Goal: Information Seeking & Learning: Compare options

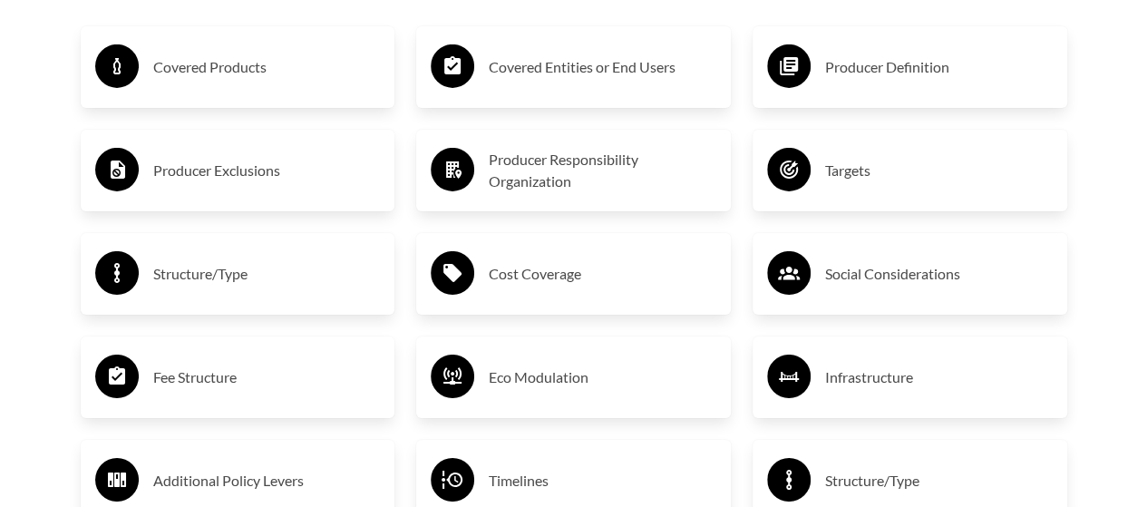
scroll to position [2992, 0]
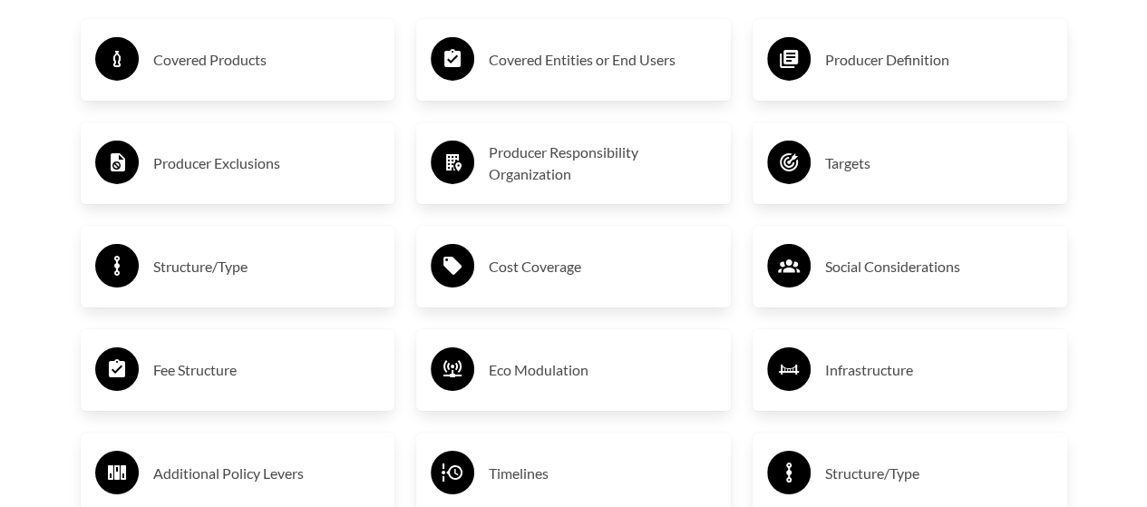
click at [238, 64] on h3 "Covered Products" at bounding box center [267, 59] width 228 height 29
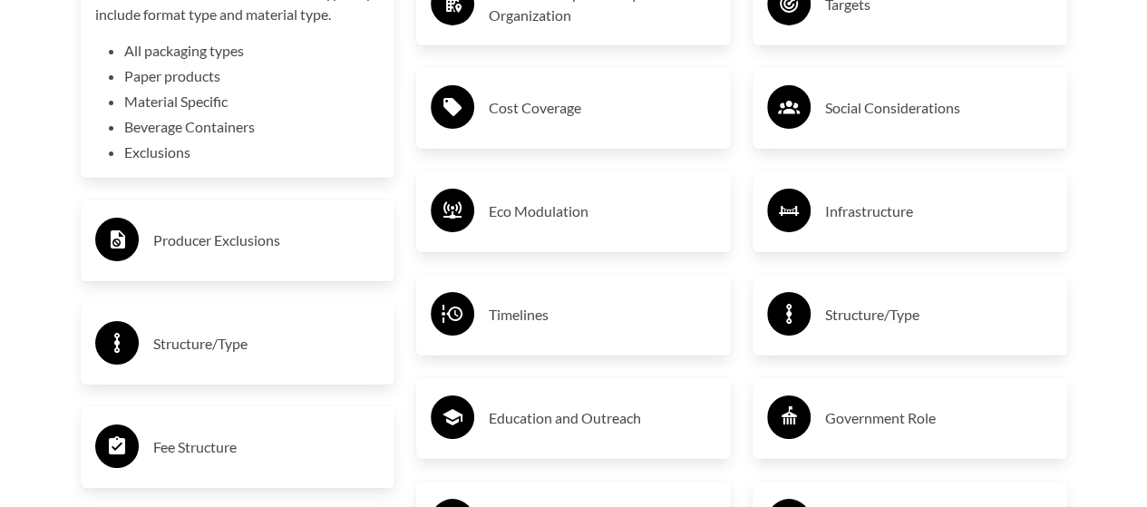
scroll to position [3173, 0]
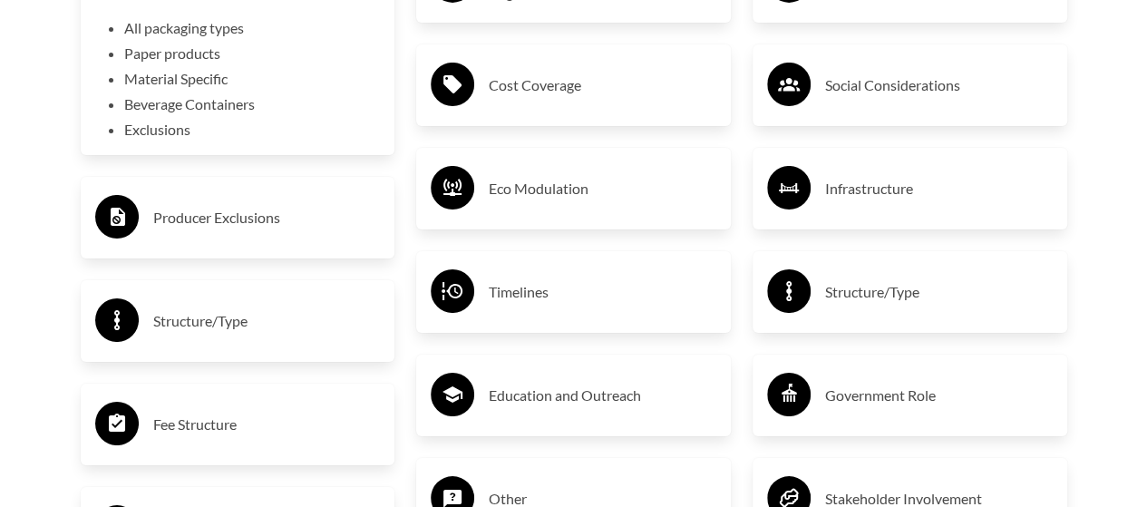
click at [239, 206] on h3 "Producer Exclusions" at bounding box center [267, 217] width 228 height 29
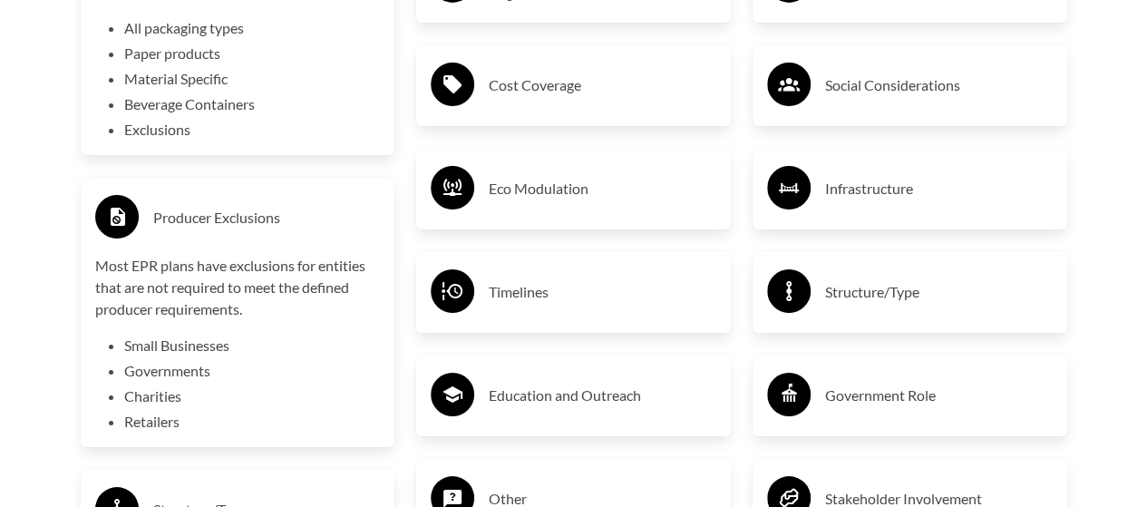
click at [503, 206] on div "Eco Modulation" at bounding box center [574, 188] width 286 height 53
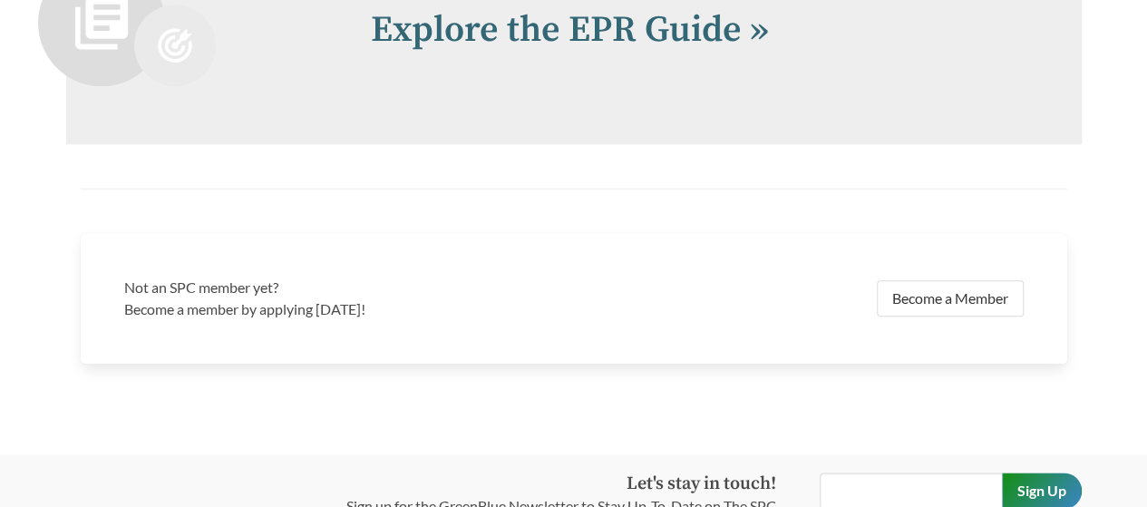
scroll to position [4171, 0]
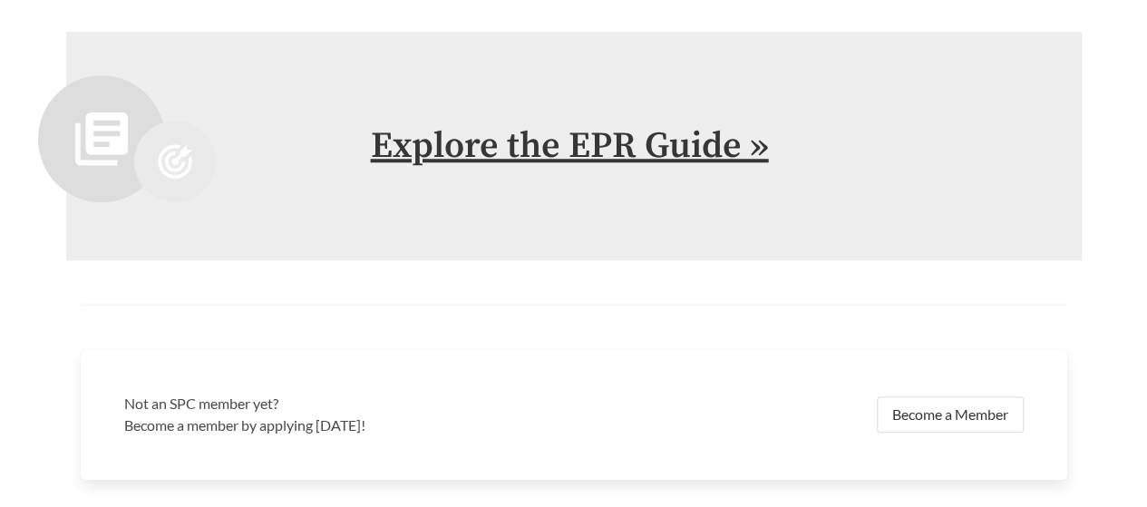
click at [606, 146] on link "Explore the EPR Guide »" at bounding box center [570, 145] width 398 height 45
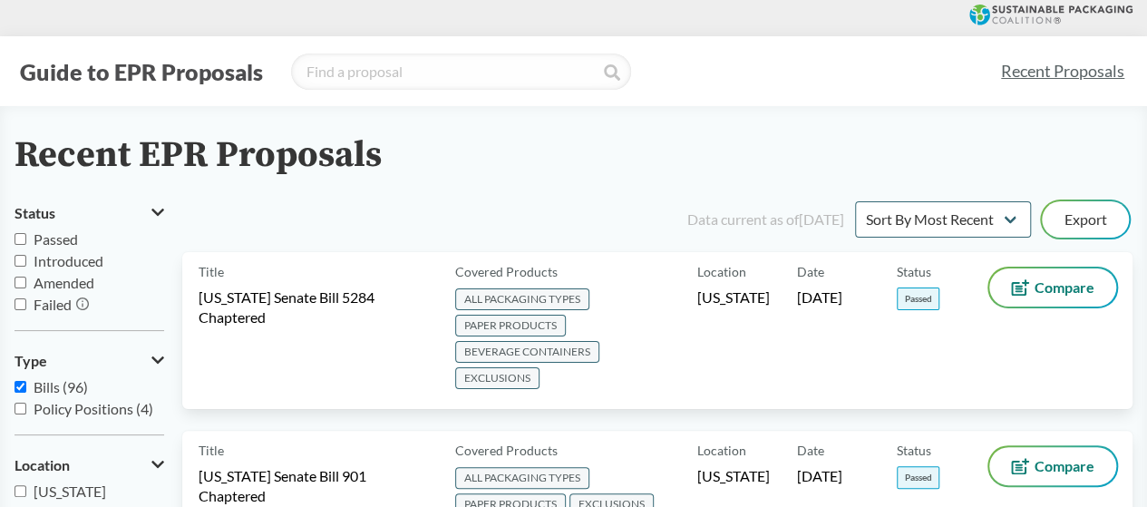
click at [568, 170] on div "Recent EPR Proposals" at bounding box center [574, 155] width 1118 height 41
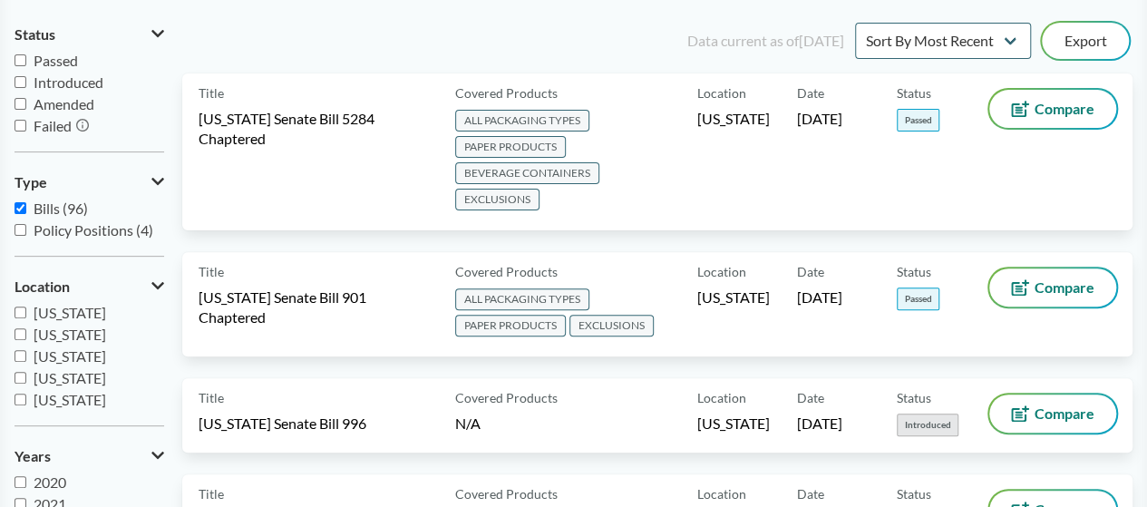
scroll to position [91, 0]
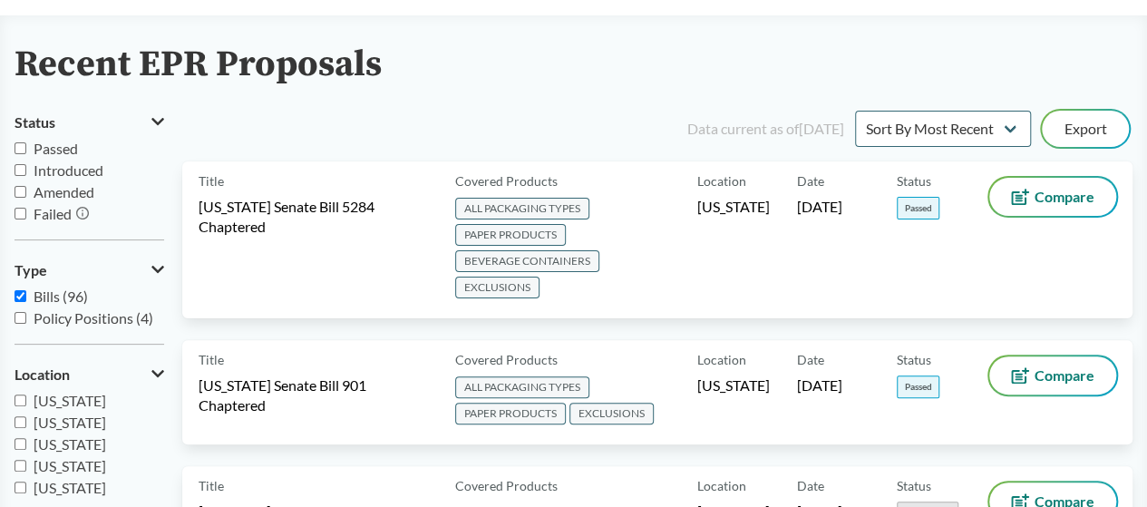
click at [67, 168] on span "Introduced" at bounding box center [69, 169] width 70 height 17
click at [26, 168] on input "Introduced" at bounding box center [21, 170] width 12 height 12
checkbox input "true"
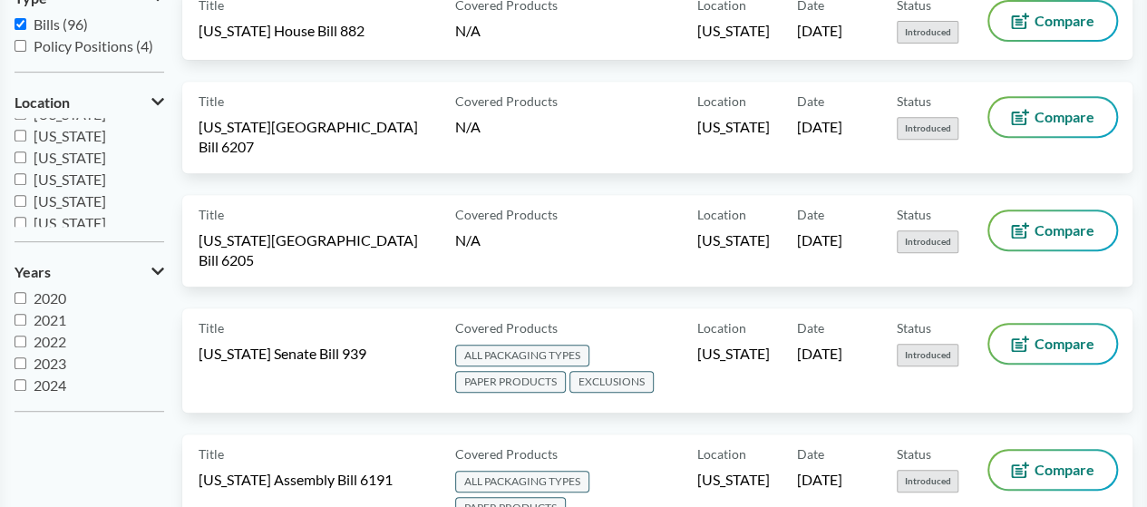
scroll to position [22, 0]
click at [51, 384] on span "2025" at bounding box center [50, 384] width 33 height 17
click at [26, 384] on input "2025" at bounding box center [21, 385] width 12 height 12
checkbox input "true"
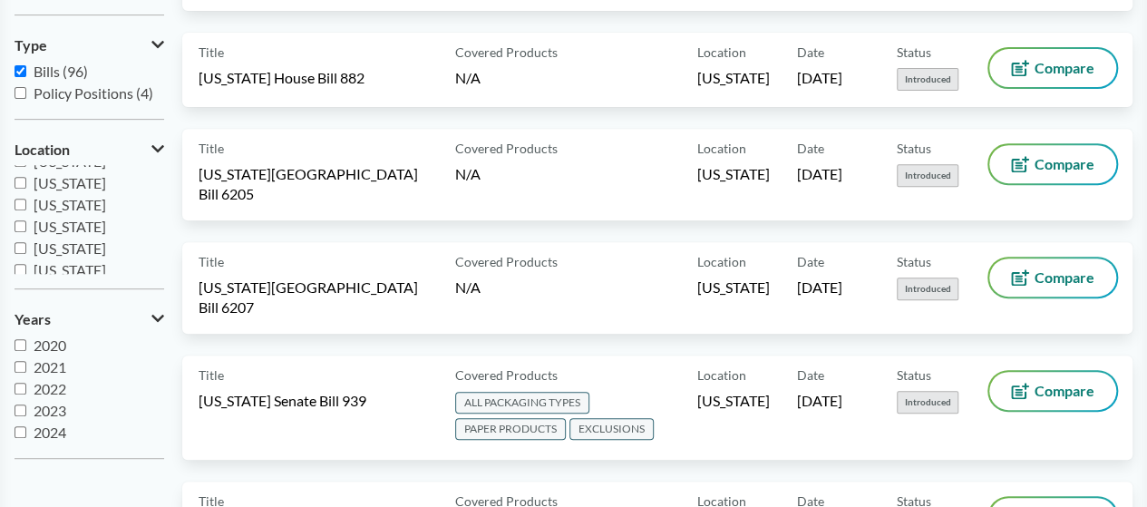
scroll to position [0, 0]
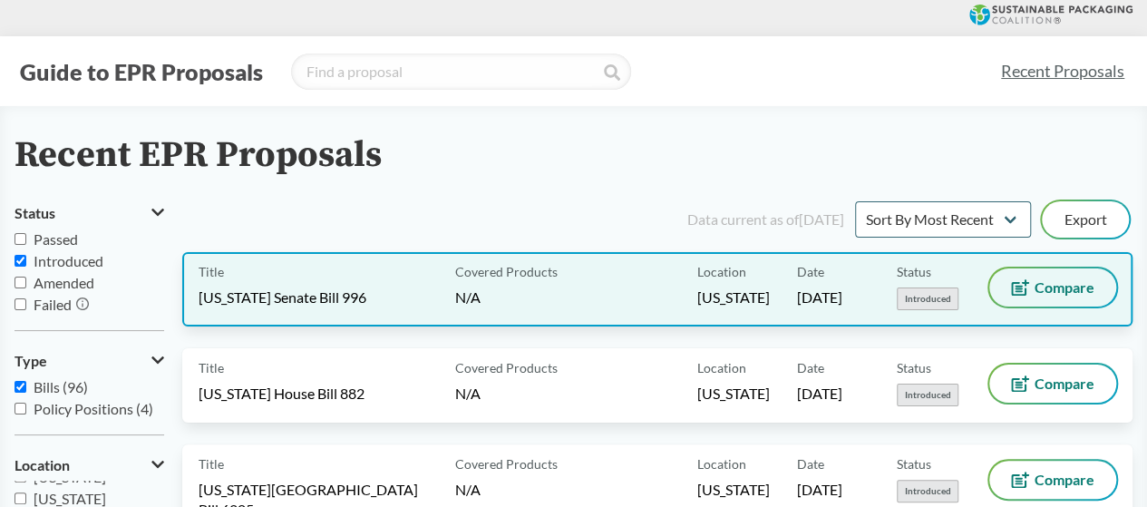
click at [1055, 275] on button "Compare" at bounding box center [1052, 287] width 127 height 38
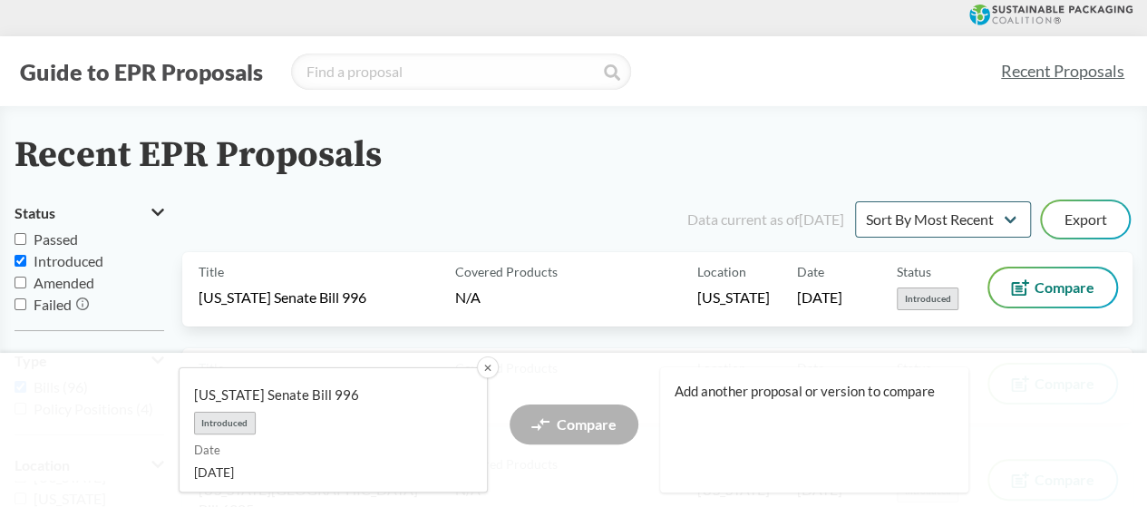
scroll to position [272, 0]
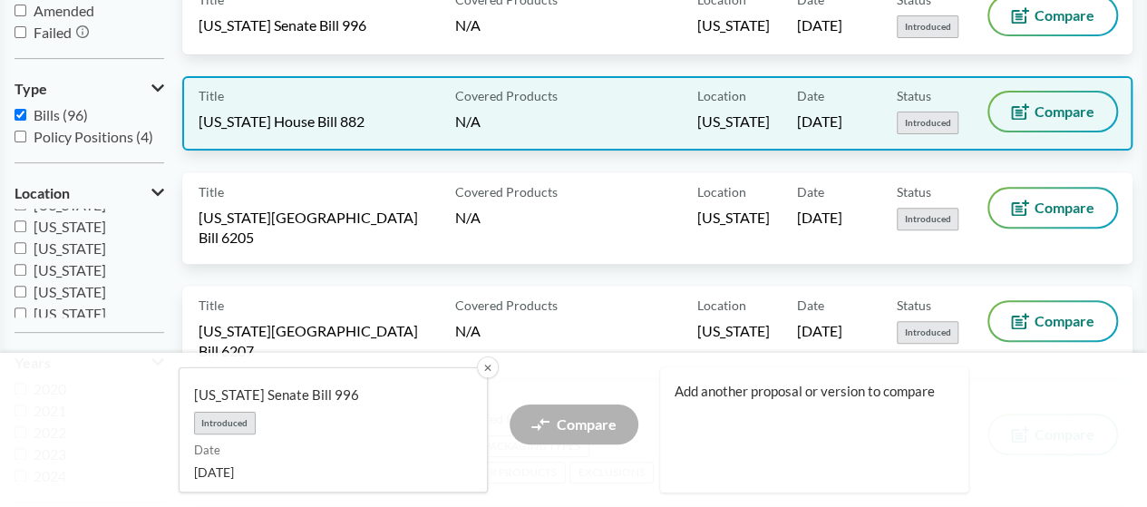
click at [1035, 104] on span "Compare" at bounding box center [1065, 111] width 60 height 15
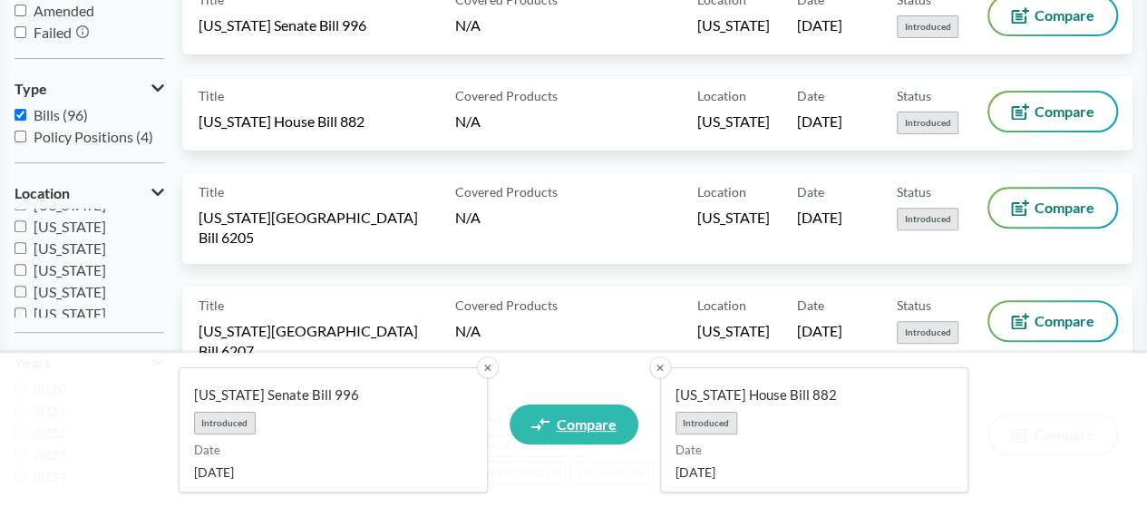
click at [580, 418] on span "Compare" at bounding box center [587, 424] width 60 height 15
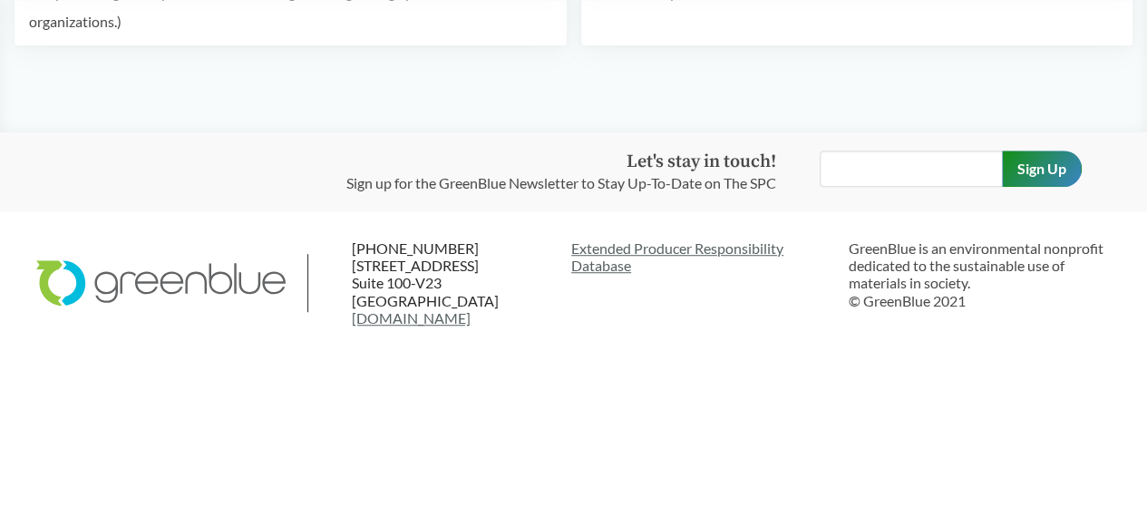
scroll to position [246, 0]
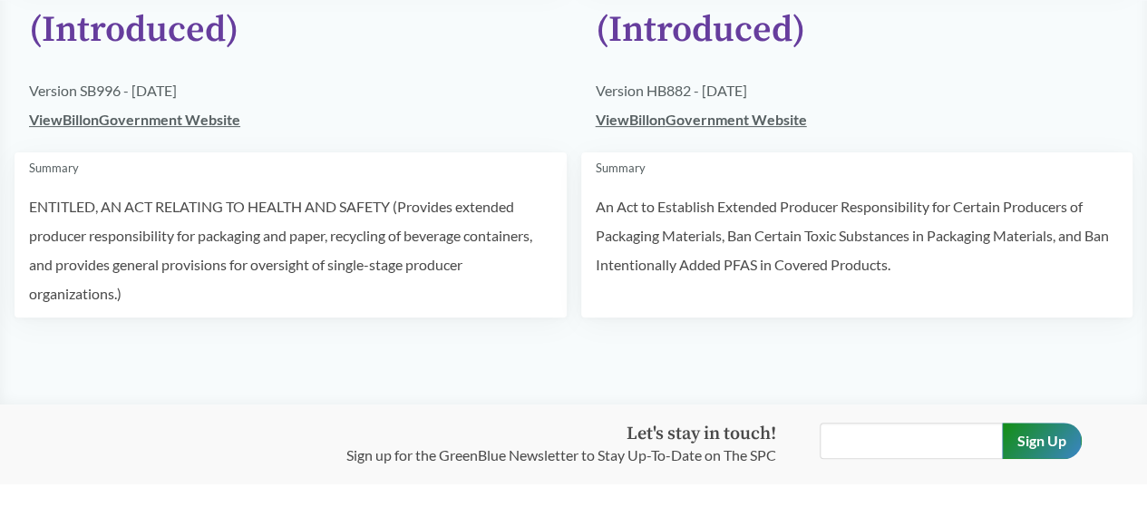
click at [361, 233] on p "ENTITLED, AN ACT RELATING TO HEALTH AND SAFETY (Provides extended producer resp…" at bounding box center [290, 250] width 523 height 116
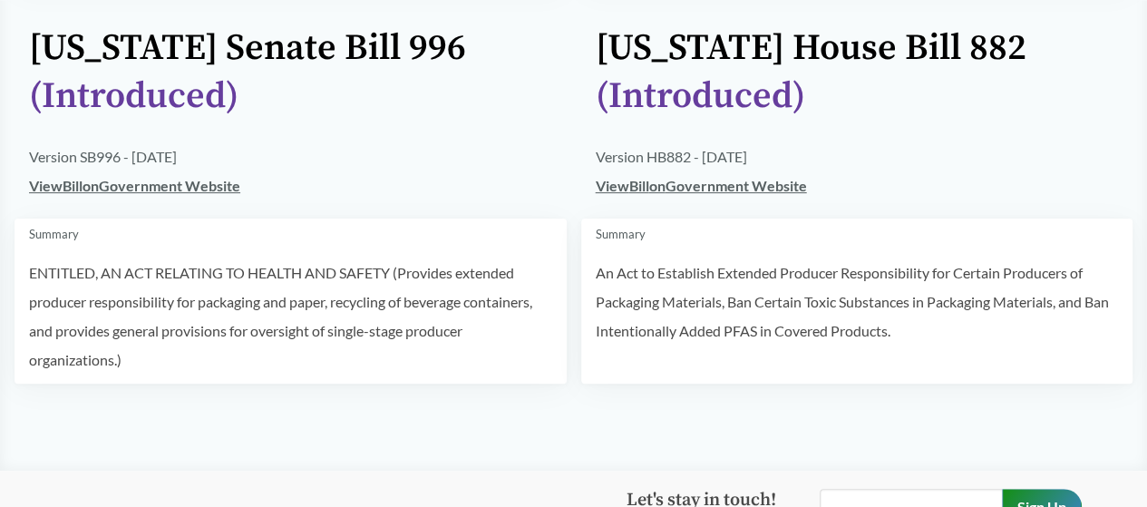
scroll to position [155, 0]
